Goal: Information Seeking & Learning: Learn about a topic

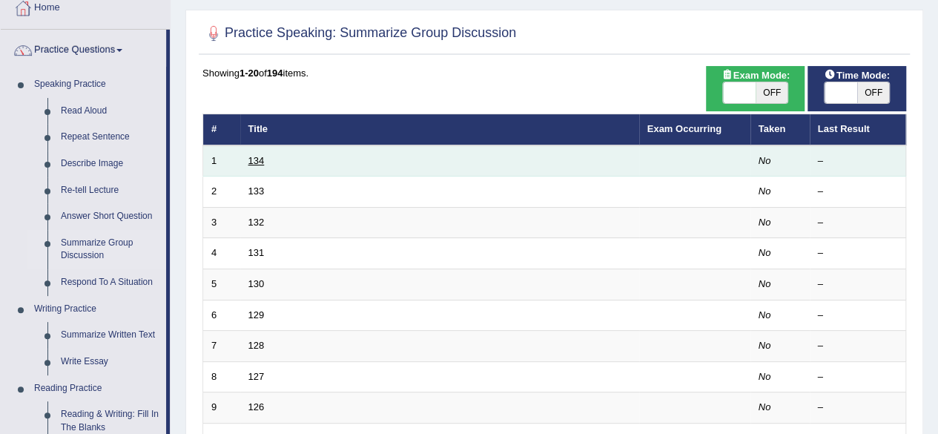
click at [257, 161] on link "134" at bounding box center [256, 160] width 16 height 11
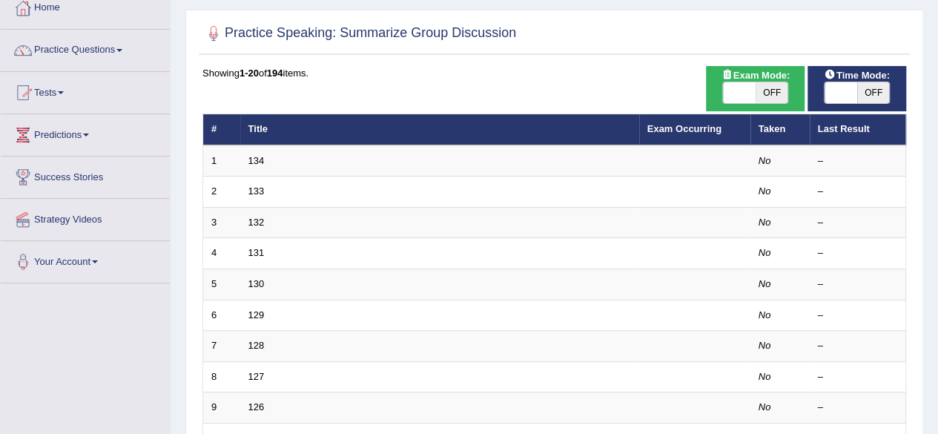
click at [99, 49] on link "Practice Questions" at bounding box center [85, 48] width 169 height 37
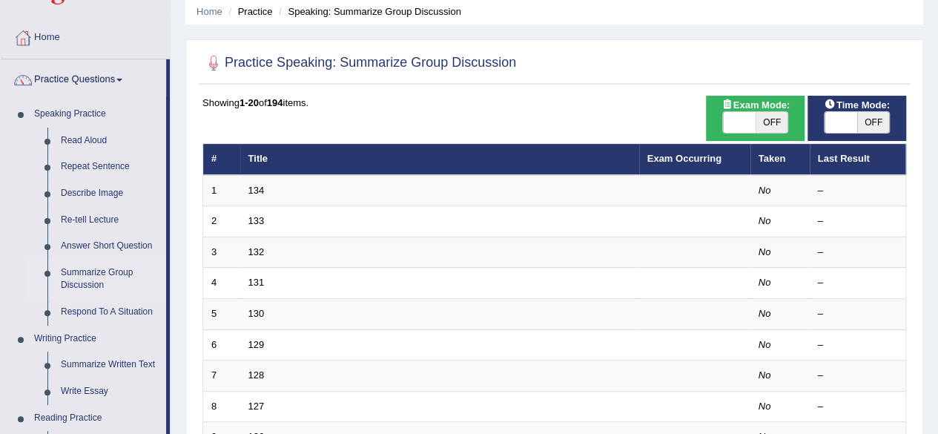
scroll to position [55, 0]
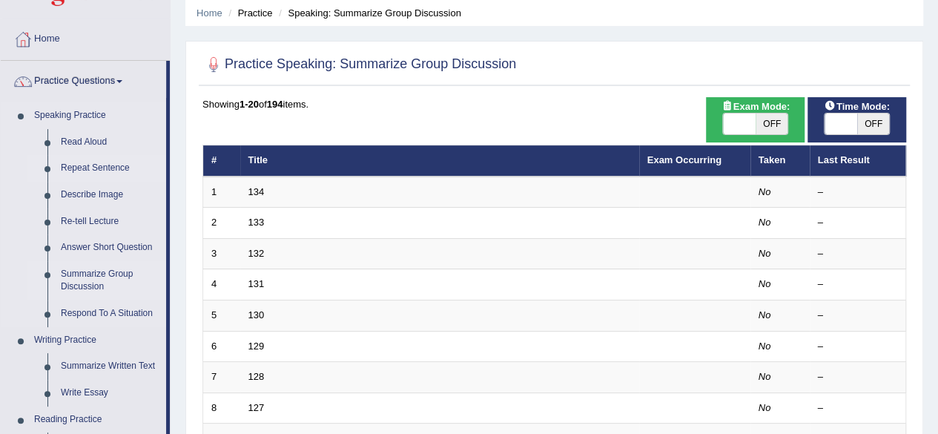
click at [98, 164] on link "Repeat Sentence" at bounding box center [110, 168] width 112 height 27
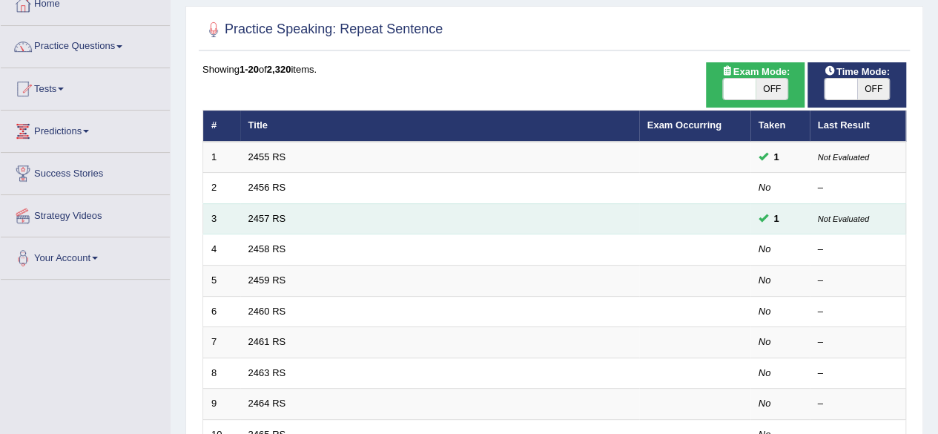
scroll to position [87, 0]
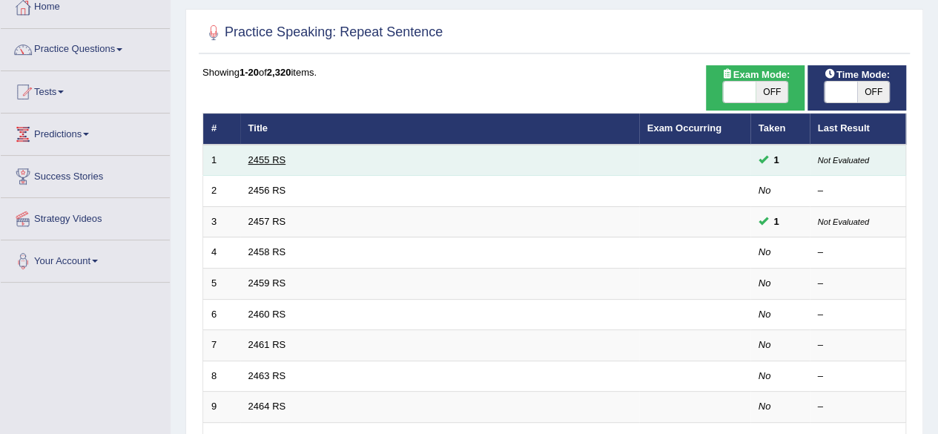
click at [270, 159] on link "2455 RS" at bounding box center [267, 159] width 38 height 11
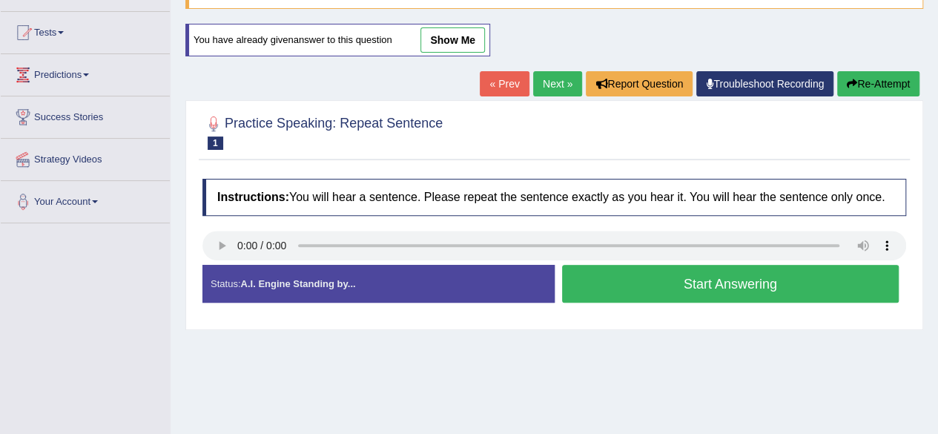
scroll to position [155, 0]
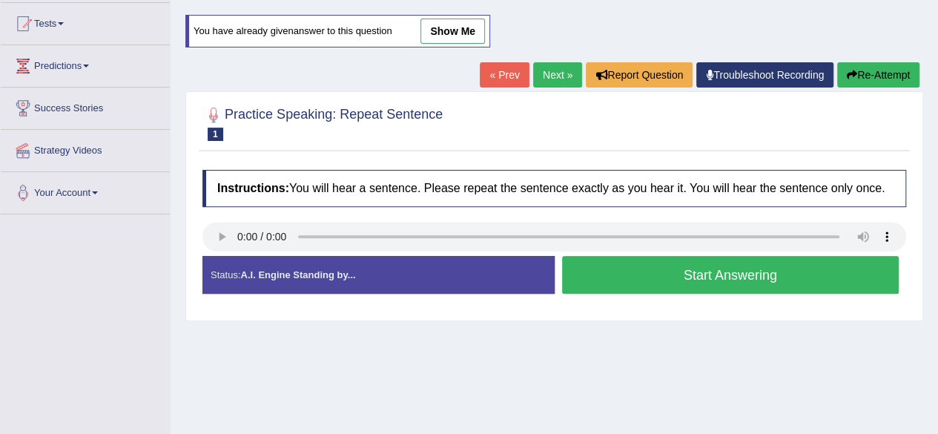
click at [753, 280] on button "Start Answering" at bounding box center [730, 275] width 337 height 38
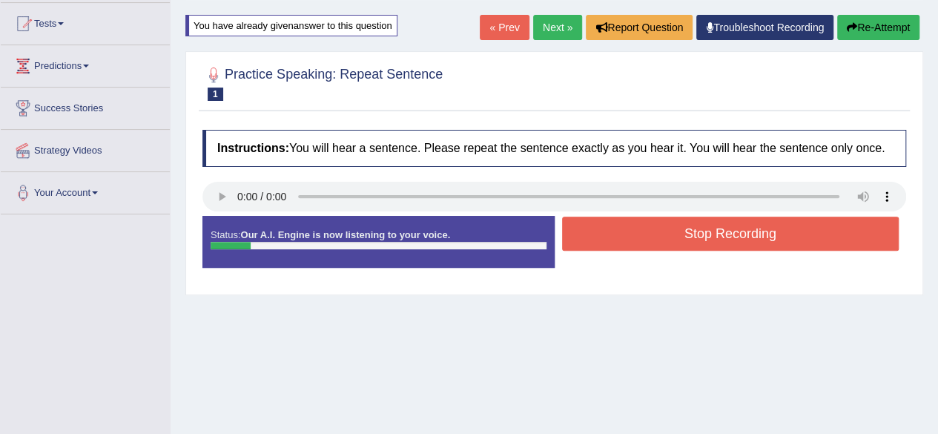
click at [745, 228] on button "Stop Recording" at bounding box center [730, 234] width 337 height 34
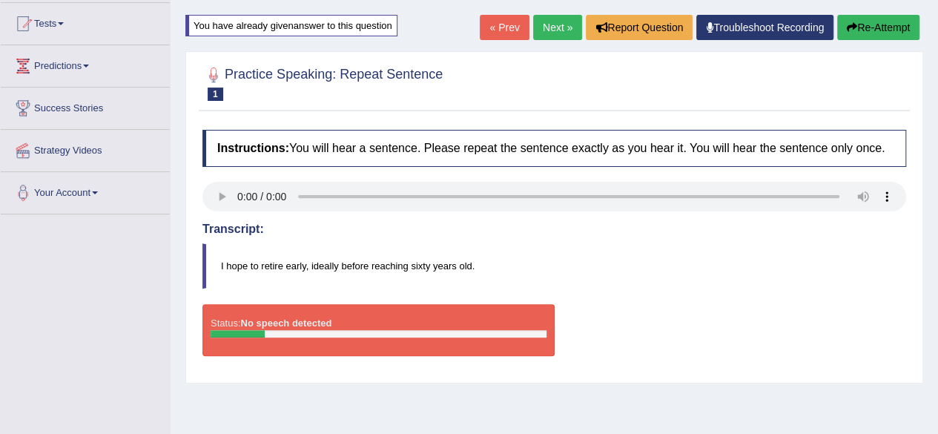
click at [554, 25] on link "Next »" at bounding box center [557, 27] width 49 height 25
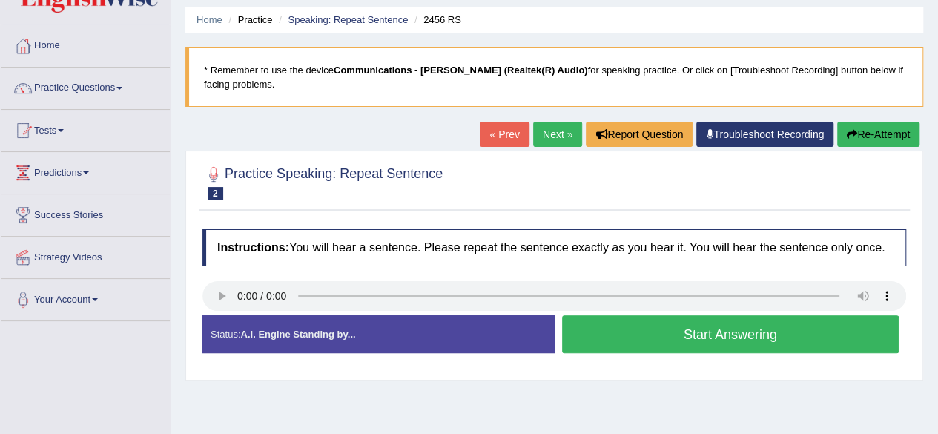
scroll to position [47, 0]
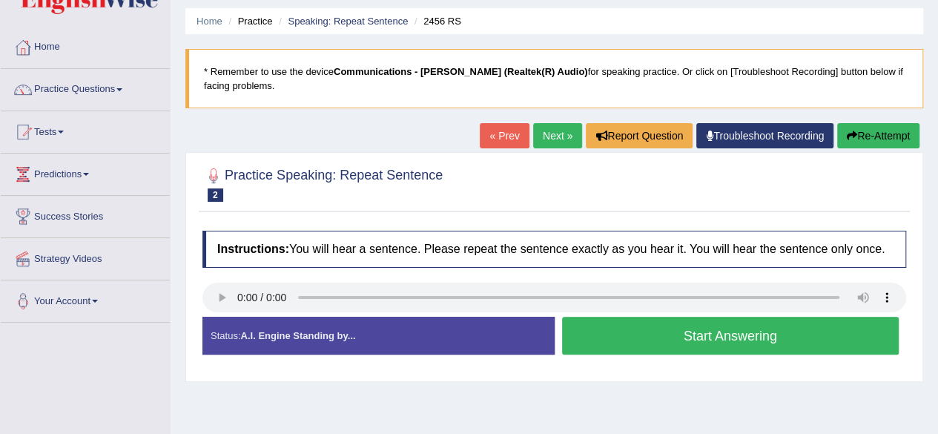
click at [558, 130] on link "Next »" at bounding box center [557, 135] width 49 height 25
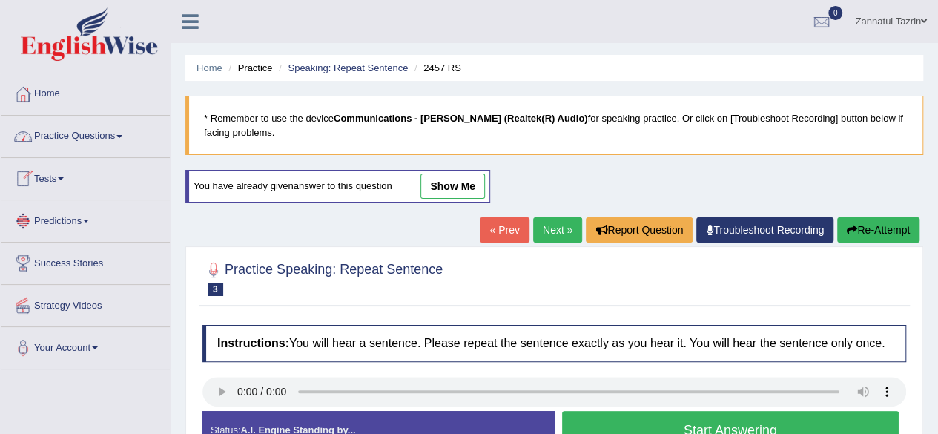
click at [52, 179] on link "Tests" at bounding box center [85, 176] width 169 height 37
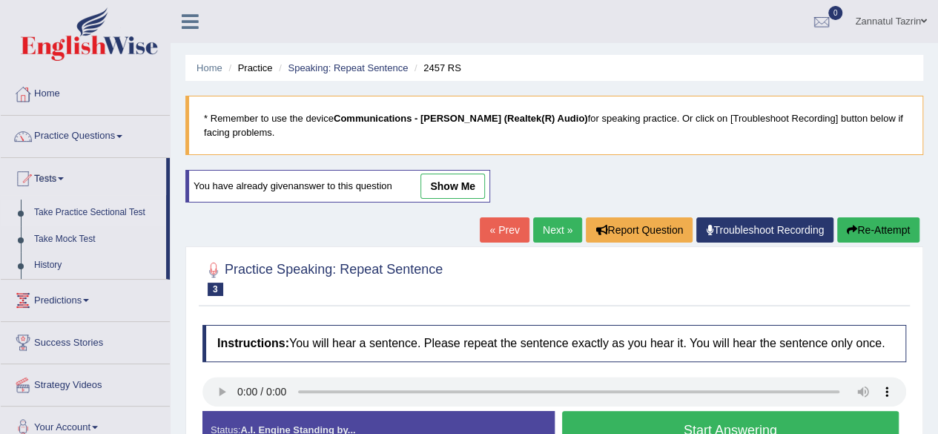
click at [113, 212] on link "Take Practice Sectional Test" at bounding box center [96, 212] width 139 height 27
